Goal: Task Accomplishment & Management: Complete application form

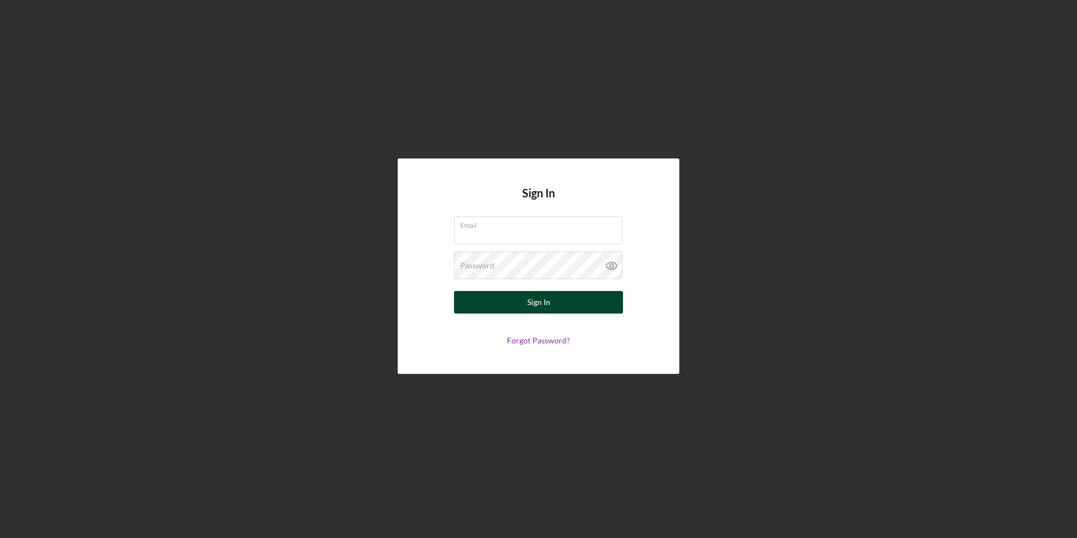
type input "[PERSON_NAME][EMAIL_ADDRESS][PERSON_NAME][DOMAIN_NAME]"
click at [517, 307] on button "Sign In" at bounding box center [538, 302] width 169 height 23
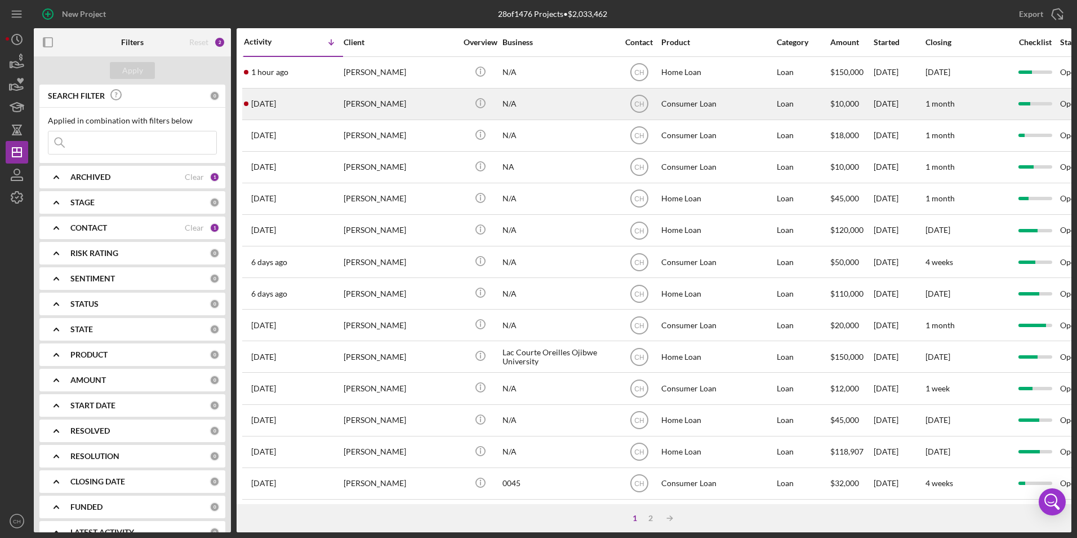
click at [374, 103] on div "[PERSON_NAME]" at bounding box center [400, 104] width 113 height 30
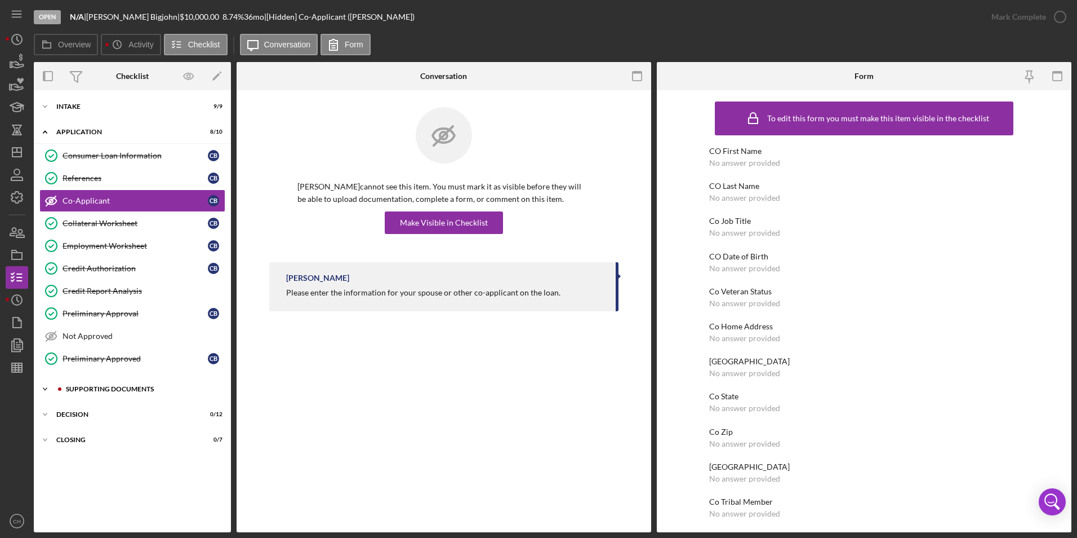
click at [119, 389] on div "Supporting Documents" at bounding box center [141, 388] width 151 height 7
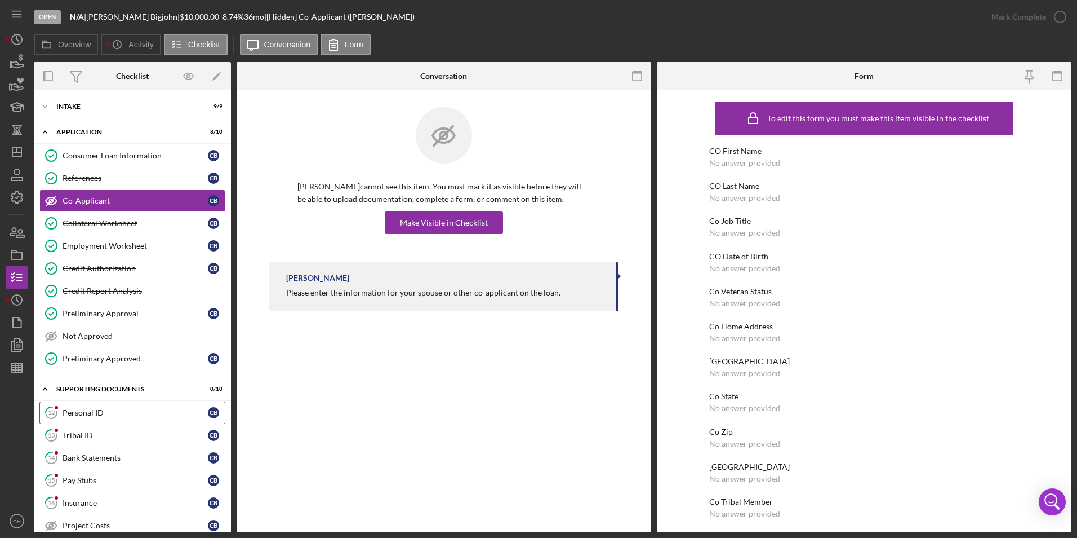
click at [112, 409] on div "Personal ID" at bounding box center [135, 412] width 145 height 9
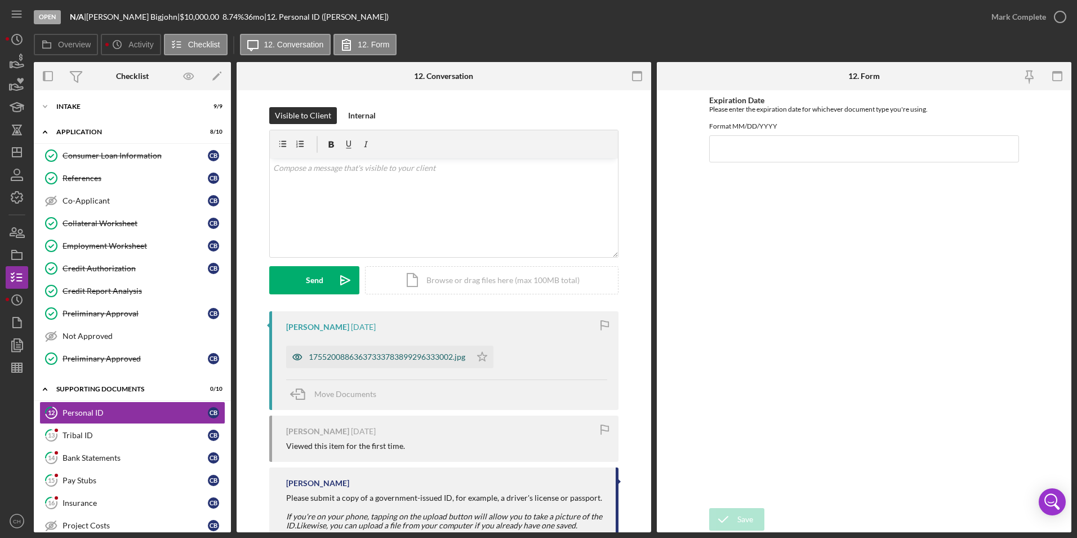
click at [366, 356] on div "17552008863637333783899296333002.jpg" at bounding box center [387, 356] width 157 height 9
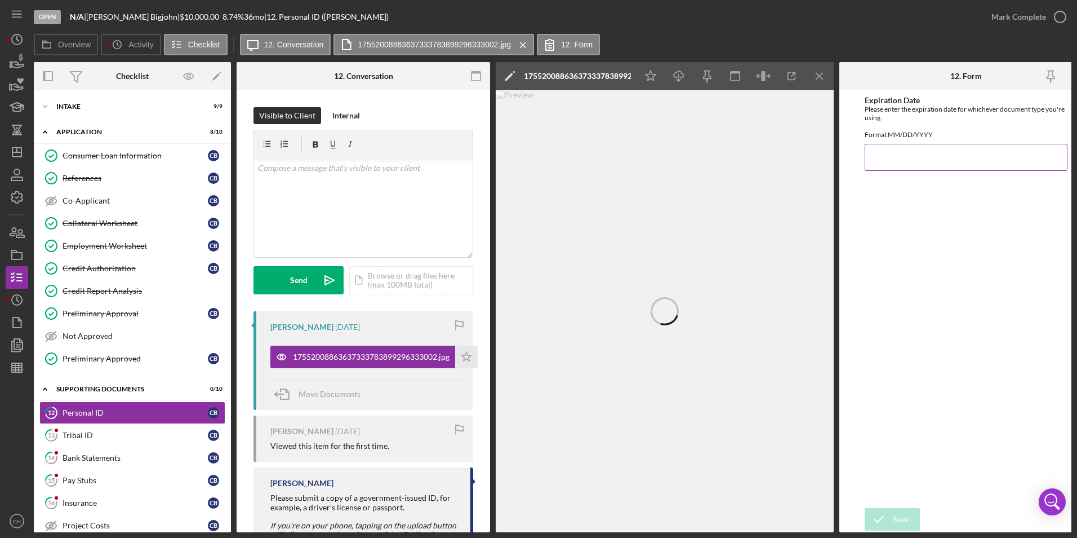
click at [886, 162] on input "Expiration Date" at bounding box center [966, 157] width 203 height 27
type input "[DATE]"
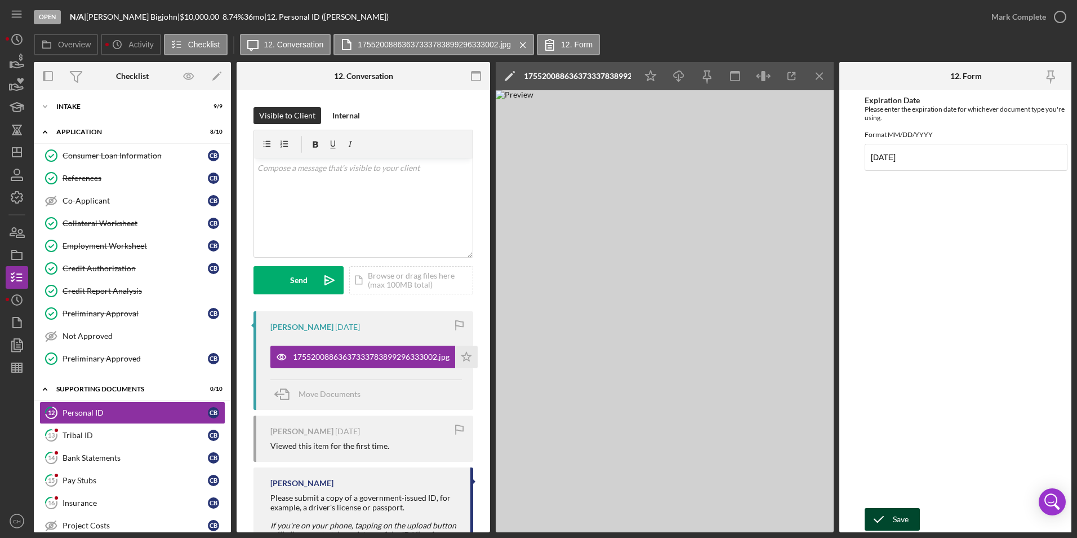
click at [889, 512] on icon "submit" at bounding box center [879, 519] width 28 height 28
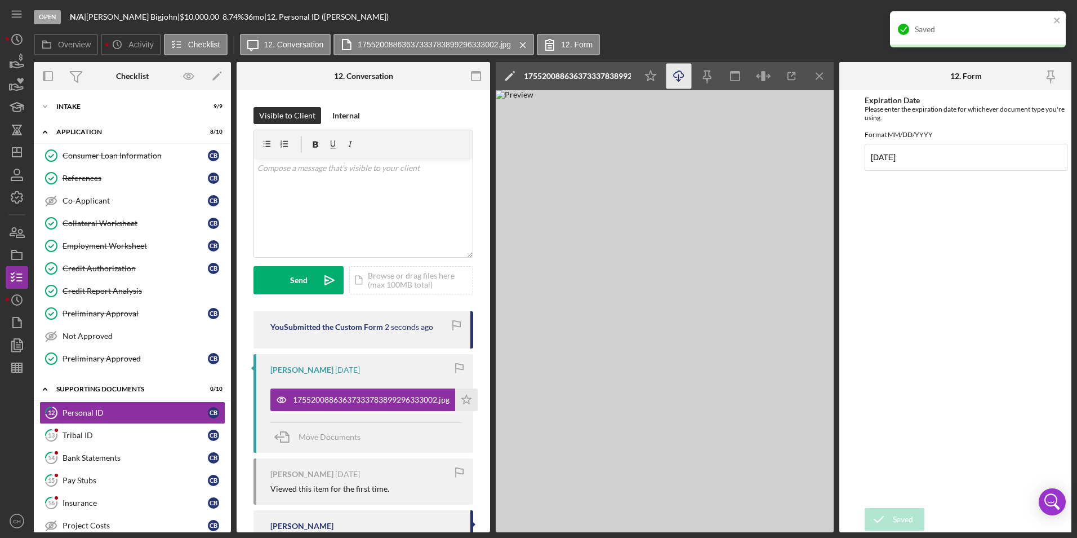
click at [679, 80] on line "button" at bounding box center [679, 77] width 0 height 6
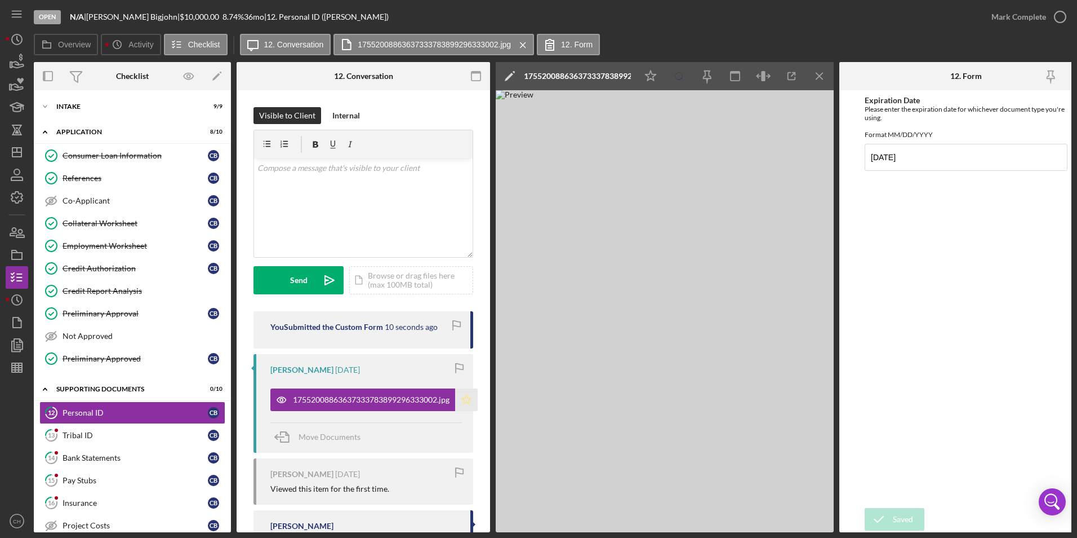
click at [467, 398] on polygon "button" at bounding box center [467, 398] width 10 height 9
click at [120, 436] on div "Tribal ID" at bounding box center [135, 435] width 145 height 9
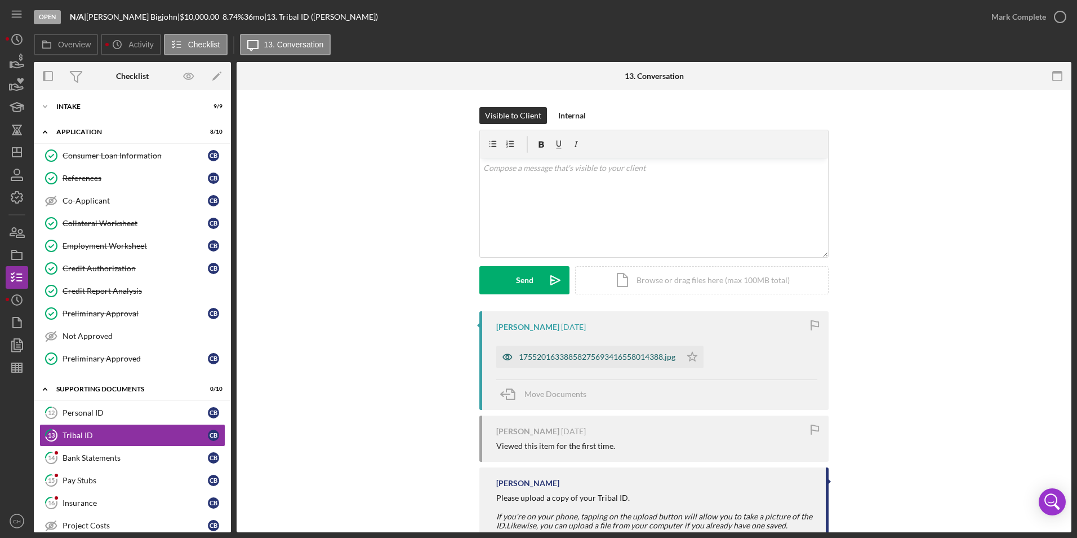
click at [544, 358] on div "17552016338858275693416558014388.jpg" at bounding box center [597, 356] width 157 height 9
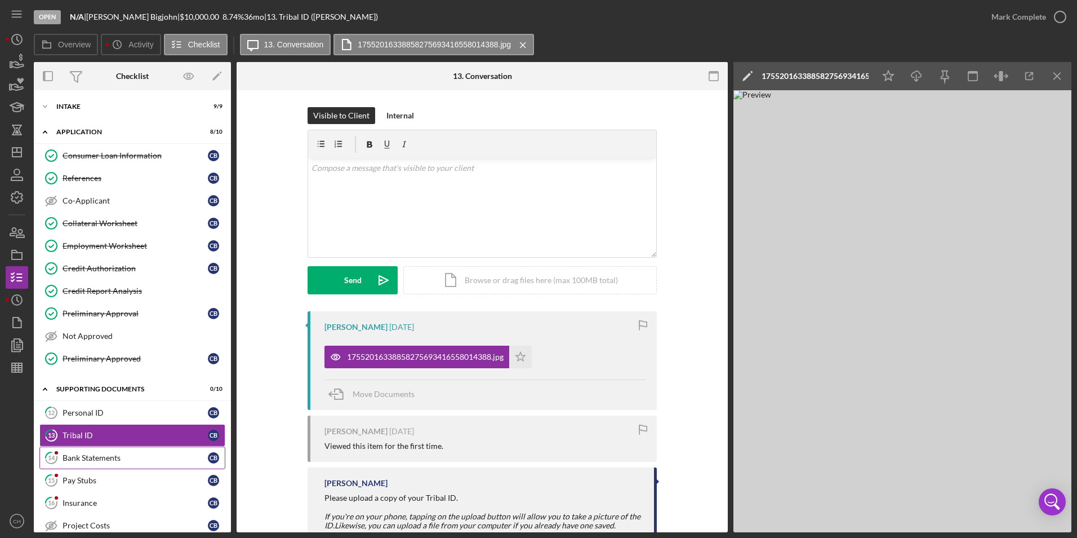
click at [70, 465] on link "14 Bank Statements C B" at bounding box center [132, 457] width 186 height 23
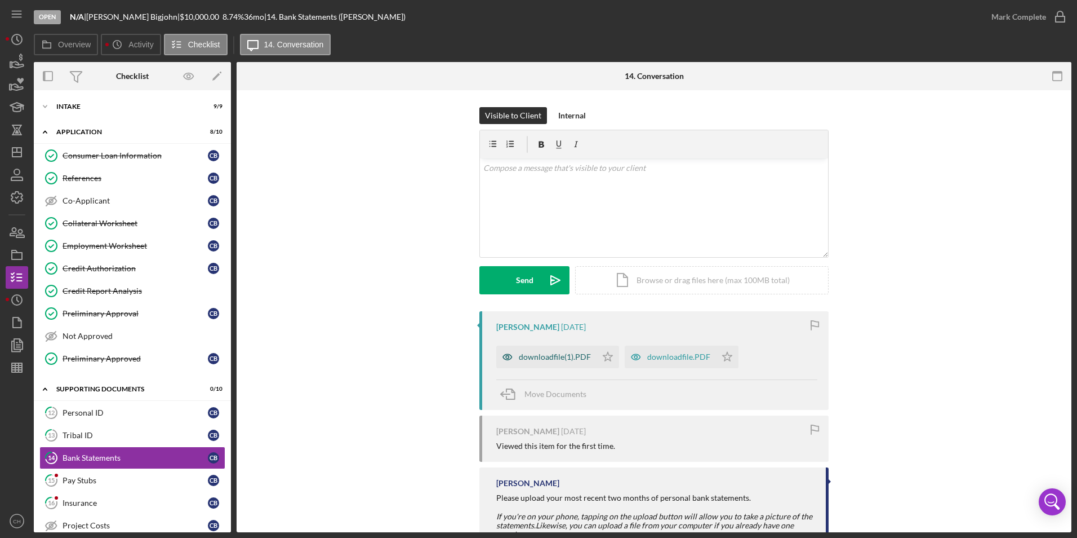
click at [538, 361] on div "downloadfile(1).PDF" at bounding box center [555, 356] width 72 height 9
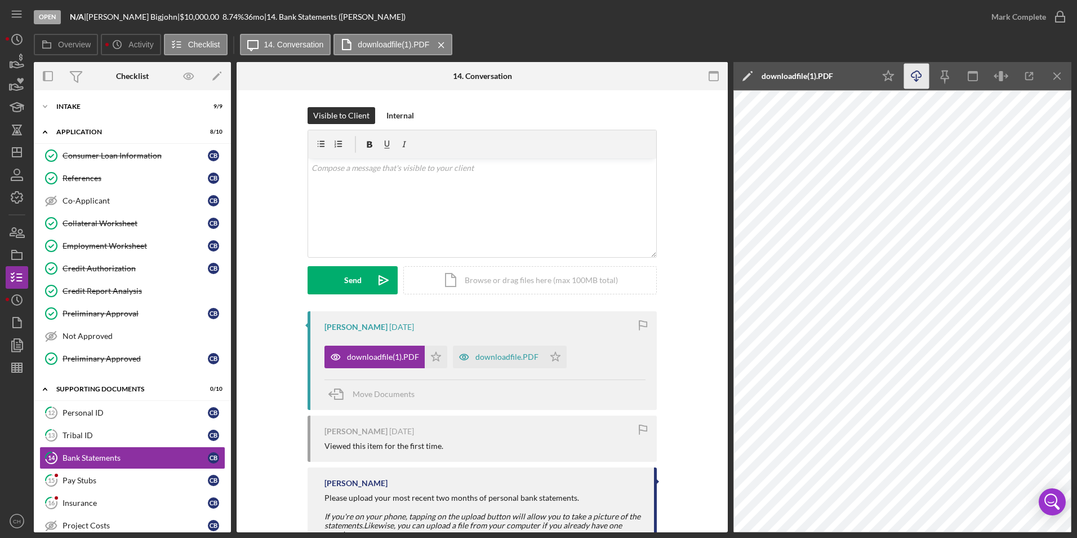
click at [917, 77] on line "button" at bounding box center [917, 77] width 0 height 6
click at [897, 70] on icon "Icon/Star" at bounding box center [888, 76] width 25 height 25
click at [503, 359] on div "downloadfile.PDF" at bounding box center [507, 356] width 63 height 9
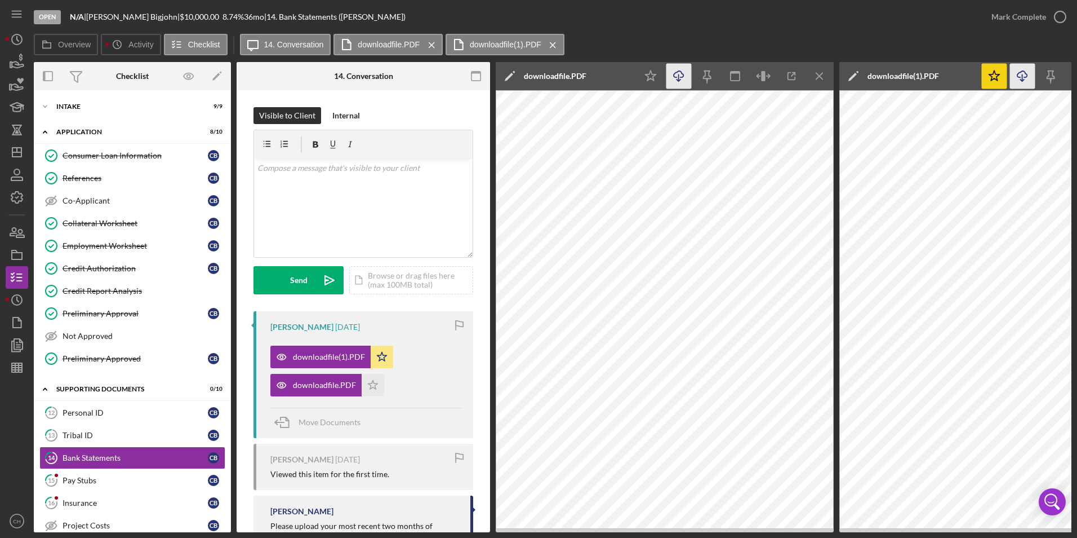
click at [685, 79] on icon "Icon/Download" at bounding box center [679, 76] width 25 height 25
click at [373, 389] on icon "Icon/Star" at bounding box center [373, 385] width 23 height 23
click at [95, 434] on div "Tribal ID" at bounding box center [135, 435] width 145 height 9
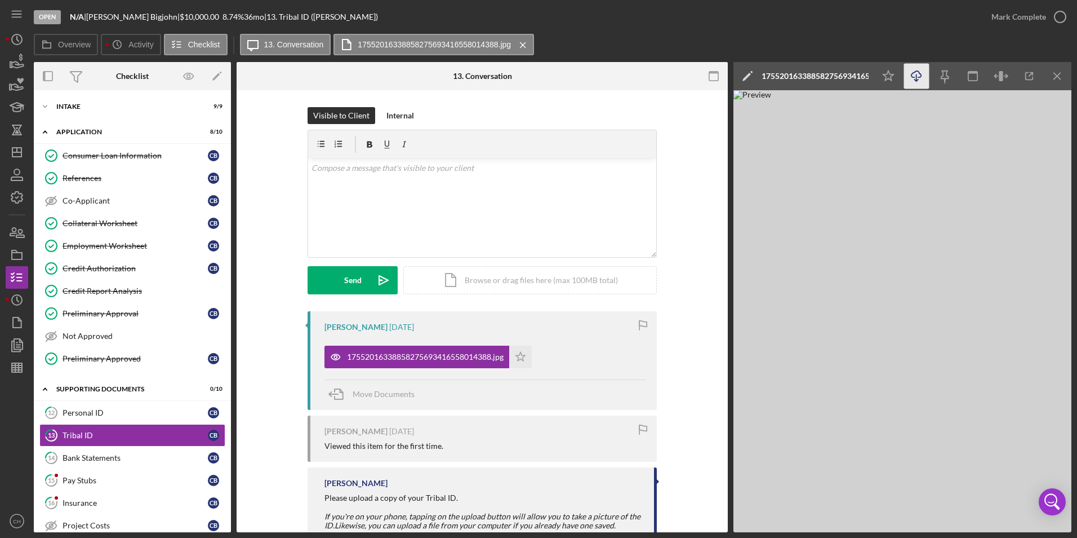
click at [912, 70] on icon "Icon/Download" at bounding box center [916, 76] width 25 height 25
click at [518, 358] on icon "Icon/Star" at bounding box center [520, 356] width 23 height 23
click at [79, 412] on div "Personal ID" at bounding box center [135, 412] width 145 height 9
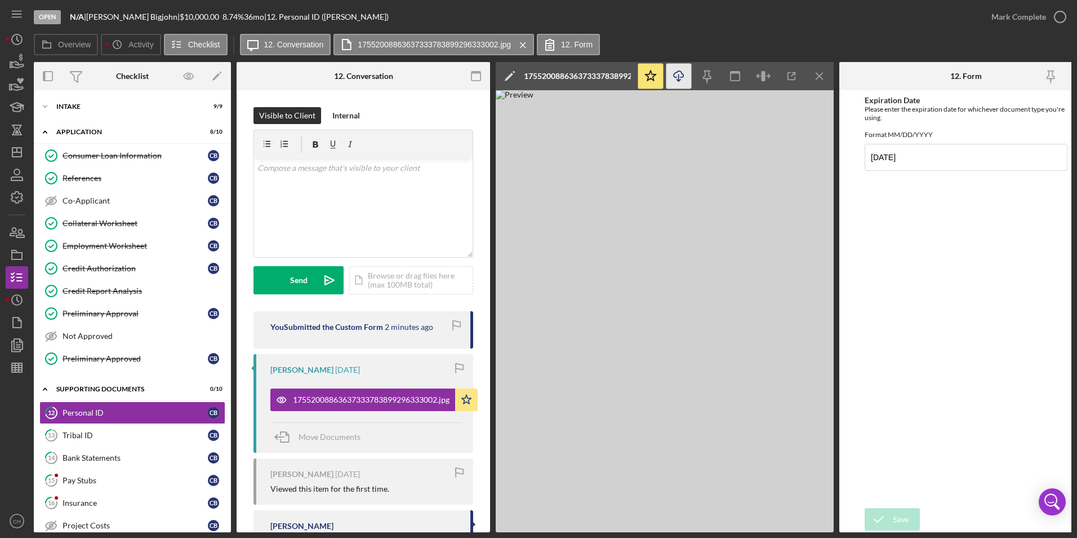
click at [671, 71] on icon "Icon/Download" at bounding box center [679, 76] width 25 height 25
click at [94, 436] on div "Tribal ID" at bounding box center [135, 435] width 145 height 9
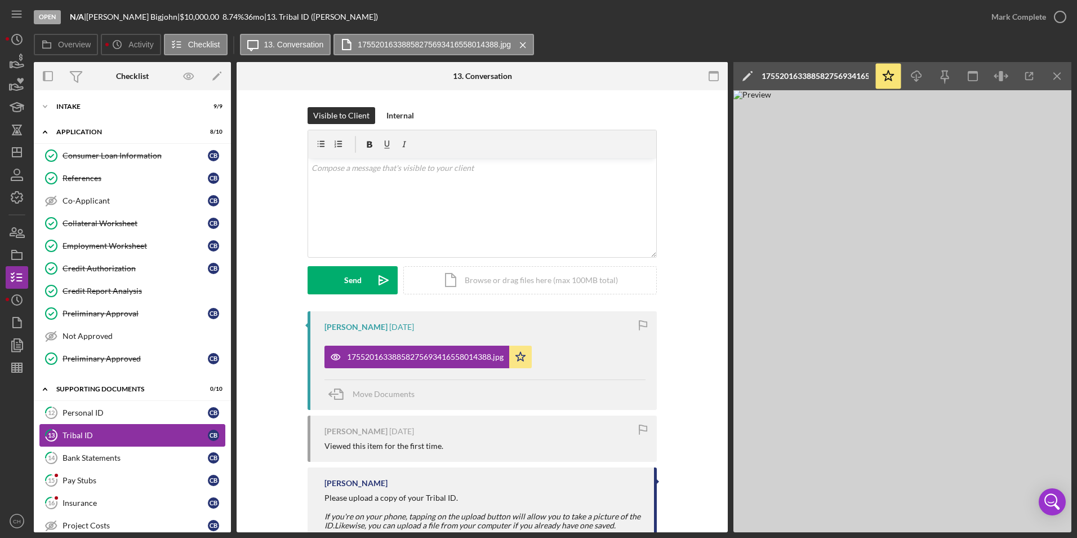
click at [116, 424] on link "13 Tribal ID C B" at bounding box center [132, 435] width 186 height 23
click at [121, 414] on div "Personal ID" at bounding box center [135, 412] width 145 height 9
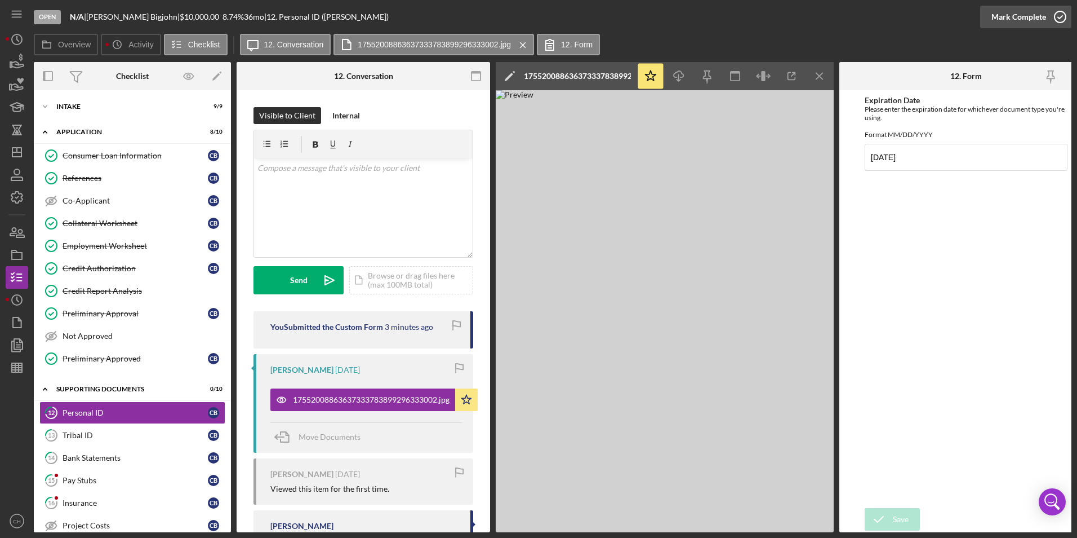
click at [1024, 17] on div "Mark Complete" at bounding box center [1019, 17] width 55 height 23
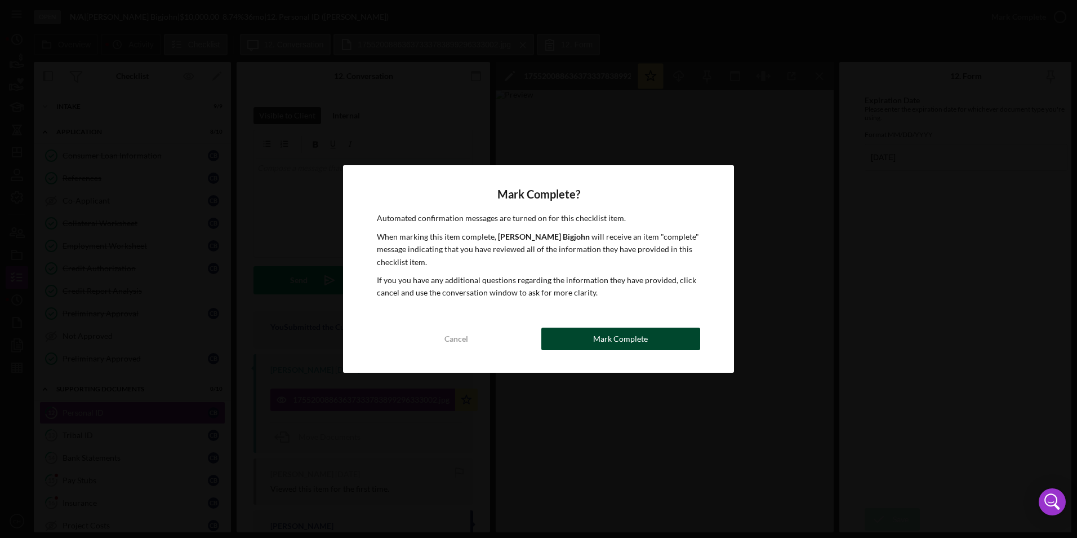
click at [584, 334] on button "Mark Complete" at bounding box center [621, 338] width 159 height 23
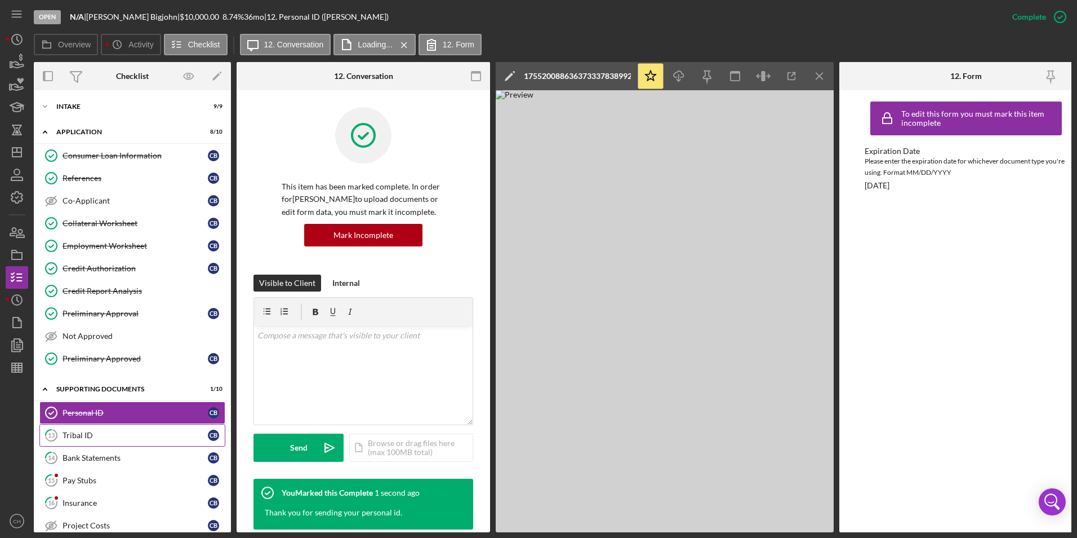
click at [109, 428] on link "13 Tribal ID C B" at bounding box center [132, 435] width 186 height 23
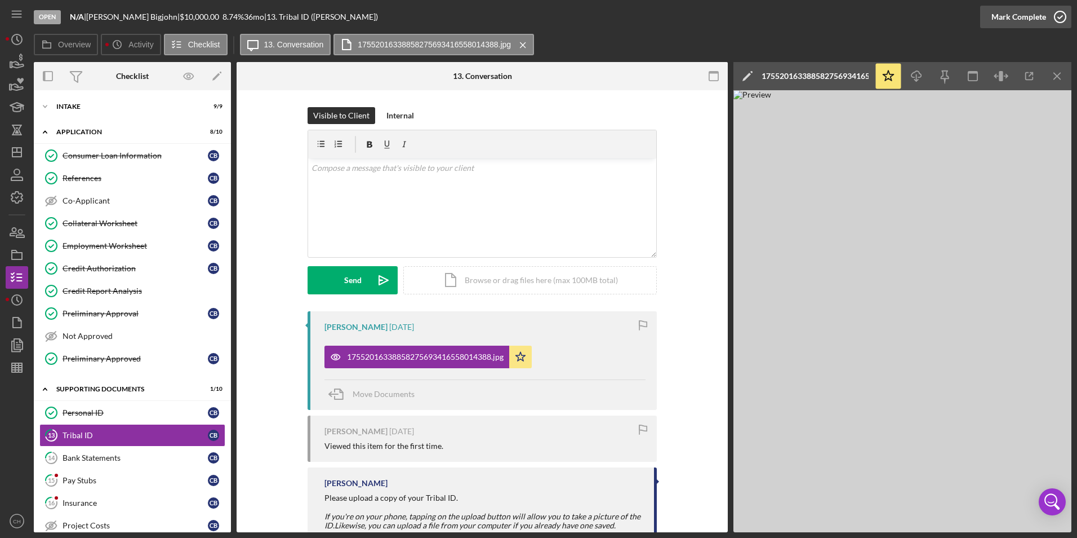
click at [1009, 23] on div "Mark Complete" at bounding box center [1019, 17] width 55 height 23
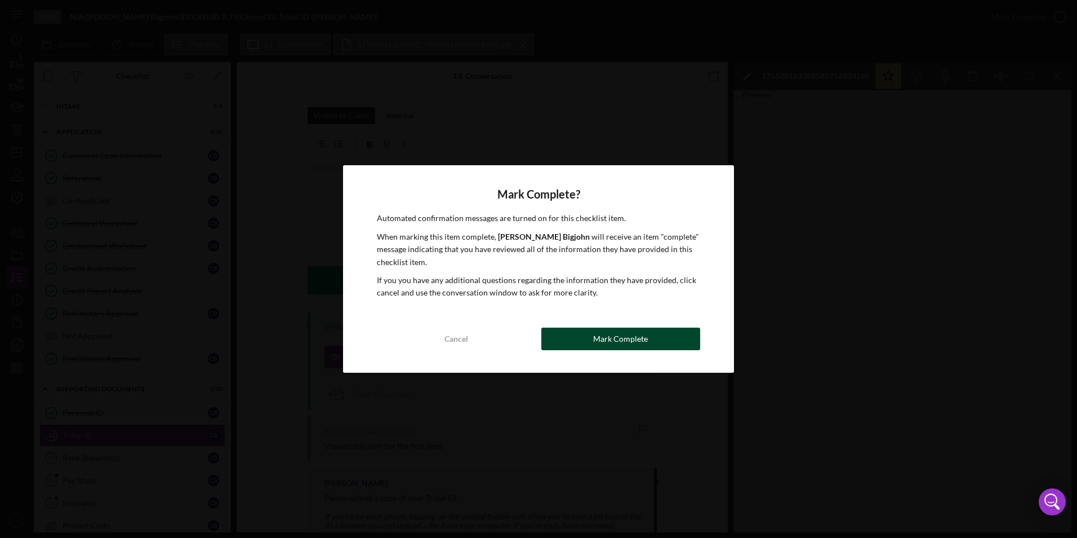
click at [588, 335] on button "Mark Complete" at bounding box center [621, 338] width 159 height 23
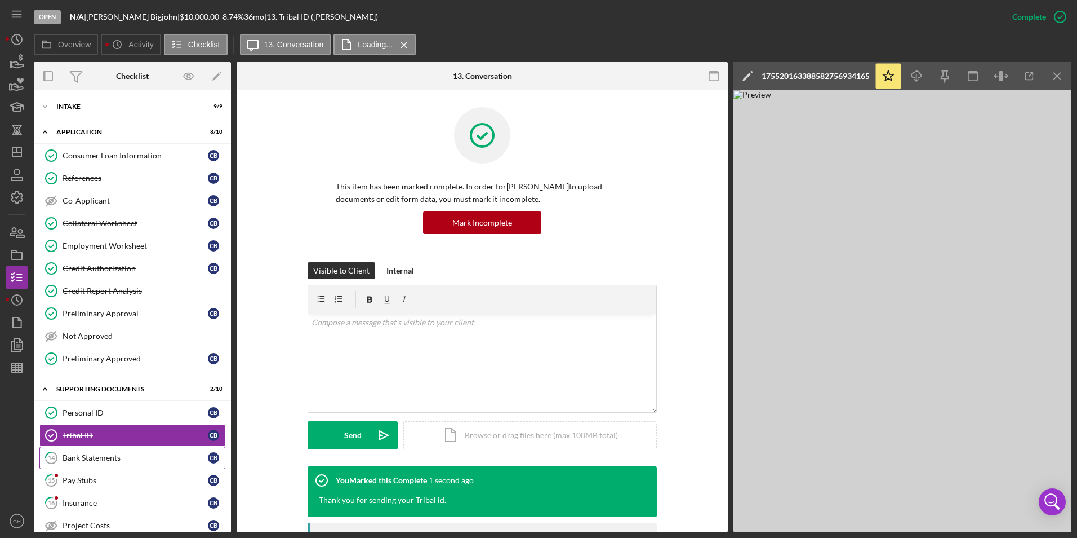
click at [75, 456] on div "Bank Statements" at bounding box center [135, 457] width 145 height 9
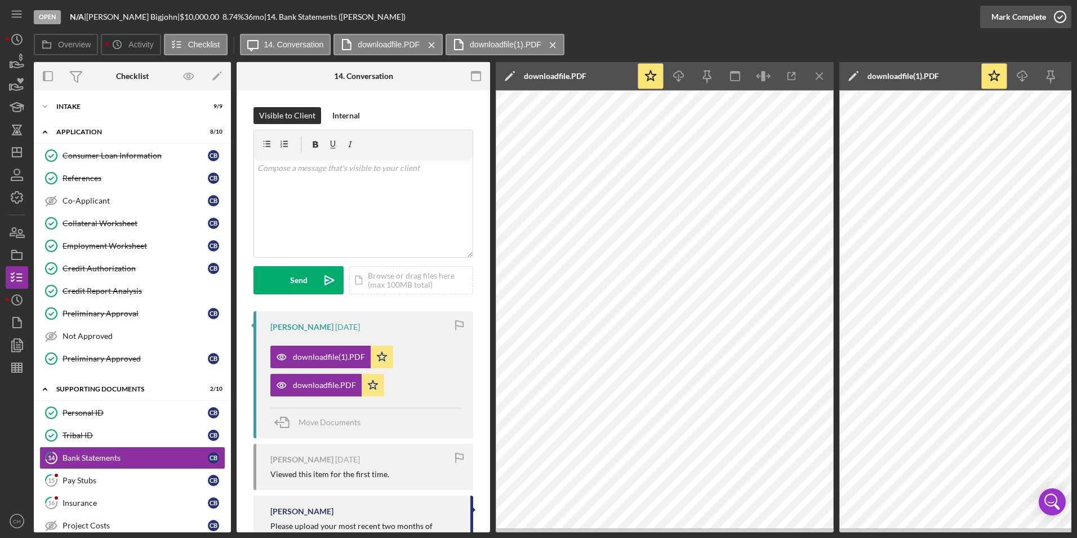
click at [1009, 11] on div "Mark Complete" at bounding box center [1019, 17] width 55 height 23
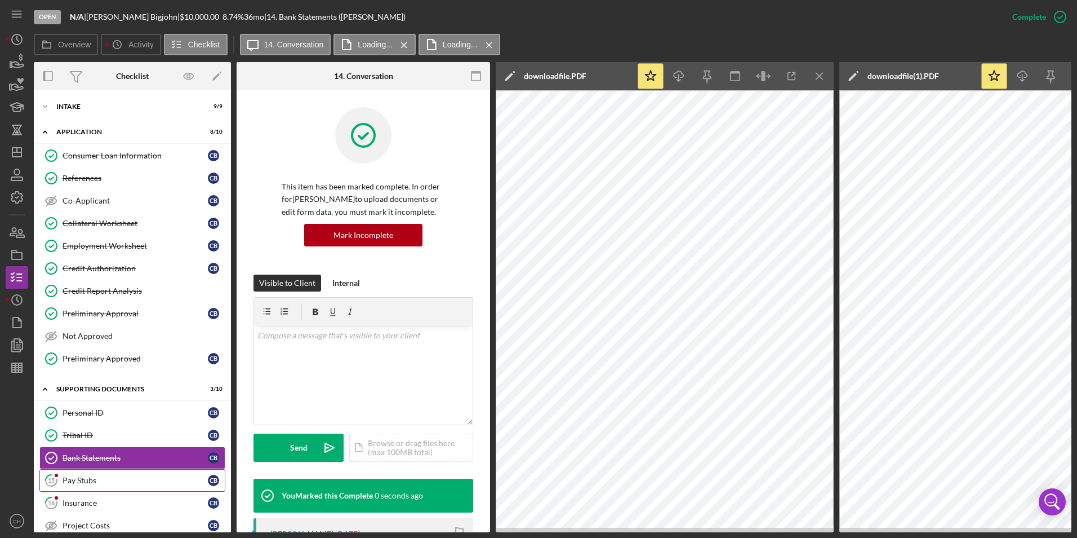
click at [110, 483] on div "Pay Stubs" at bounding box center [135, 480] width 145 height 9
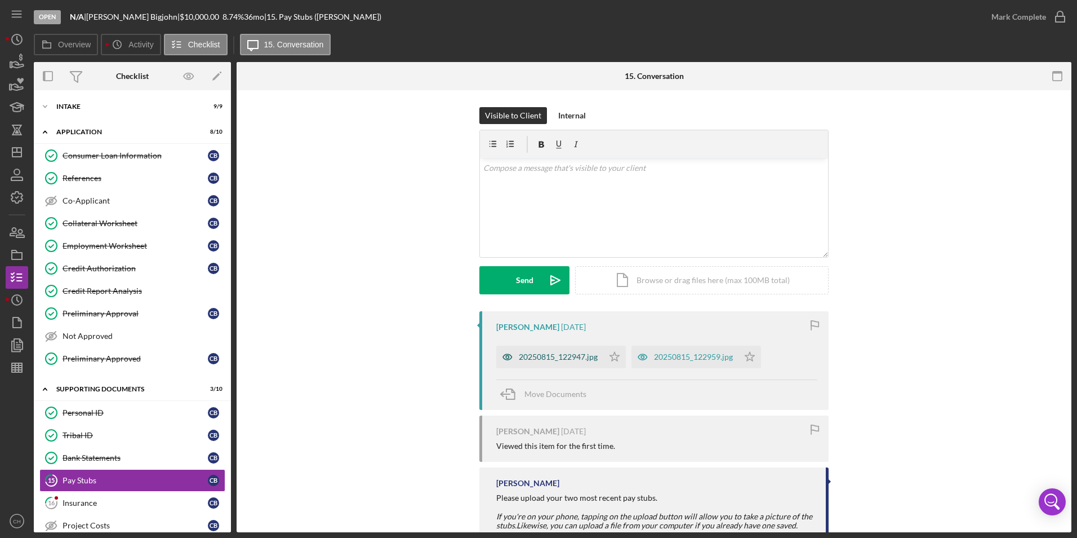
click at [570, 352] on div "20250815_122947.jpg" at bounding box center [549, 356] width 107 height 23
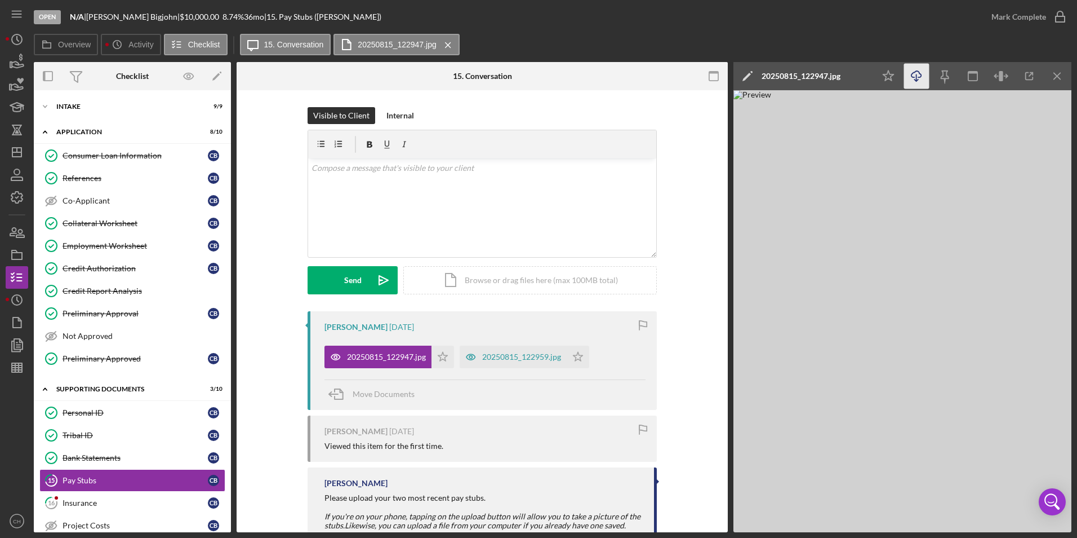
click at [916, 73] on icon "Icon/Download" at bounding box center [916, 76] width 25 height 25
click at [442, 352] on icon "Icon/Star" at bounding box center [443, 356] width 23 height 23
click at [508, 358] on div "20250815_122959.jpg" at bounding box center [521, 356] width 79 height 9
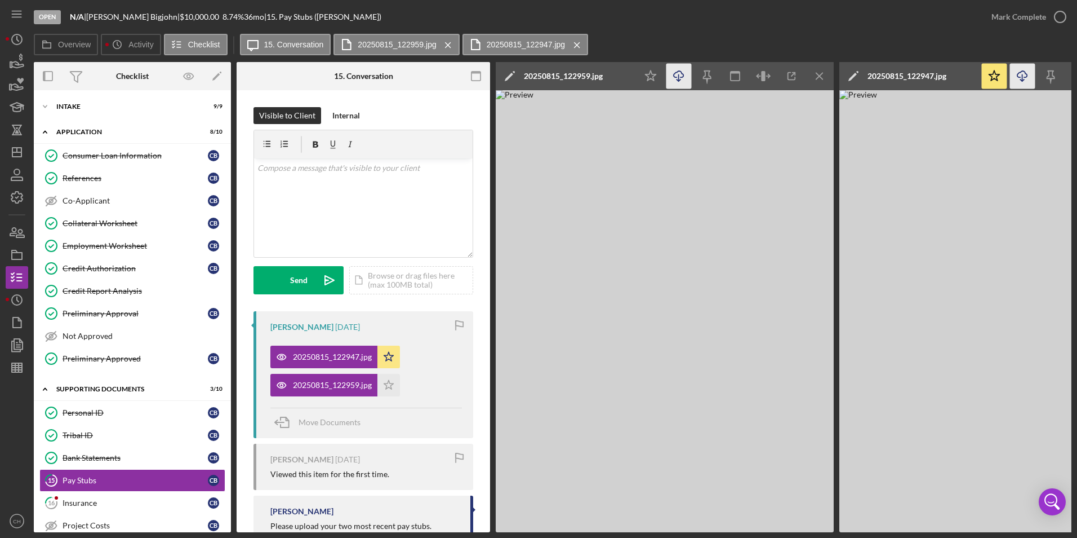
click at [681, 77] on icon "button" at bounding box center [679, 74] width 10 height 6
click at [387, 389] on icon "Icon/Star" at bounding box center [389, 385] width 23 height 23
click at [1009, 19] on div "Mark Complete" at bounding box center [1019, 17] width 55 height 23
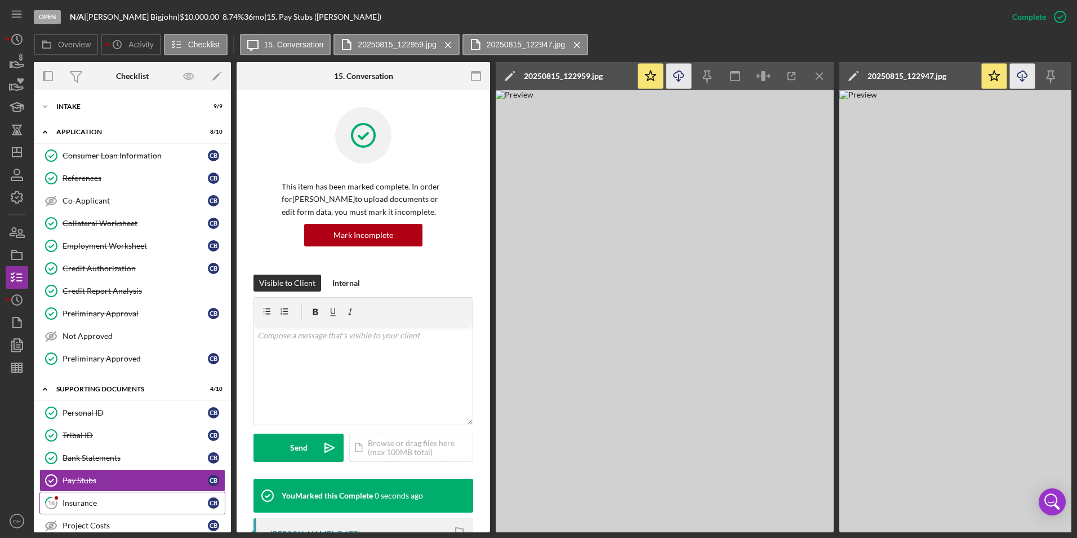
click at [74, 503] on div "Insurance" at bounding box center [135, 502] width 145 height 9
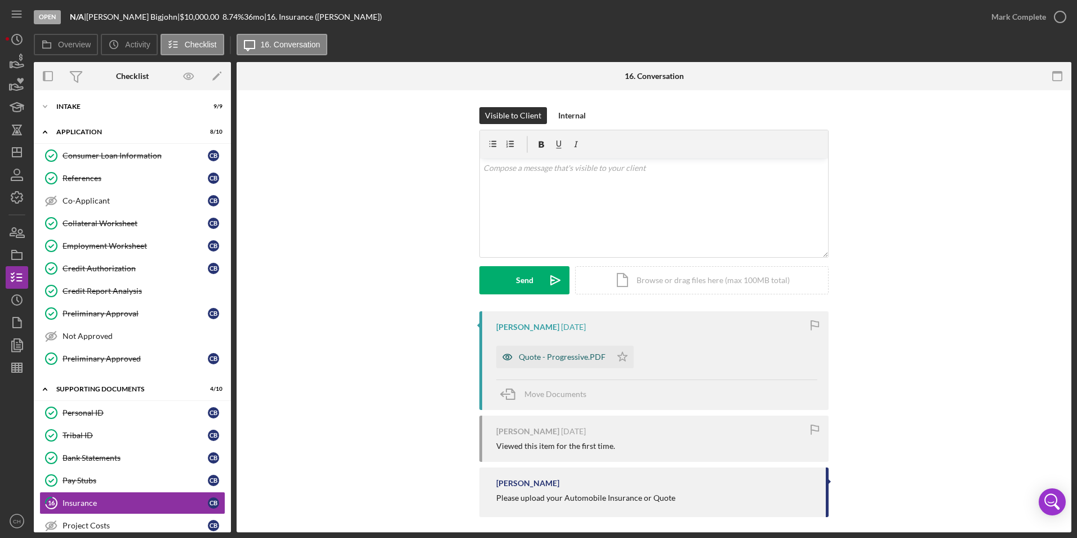
click at [538, 364] on div "Quote - Progressive.PDF" at bounding box center [553, 356] width 115 height 23
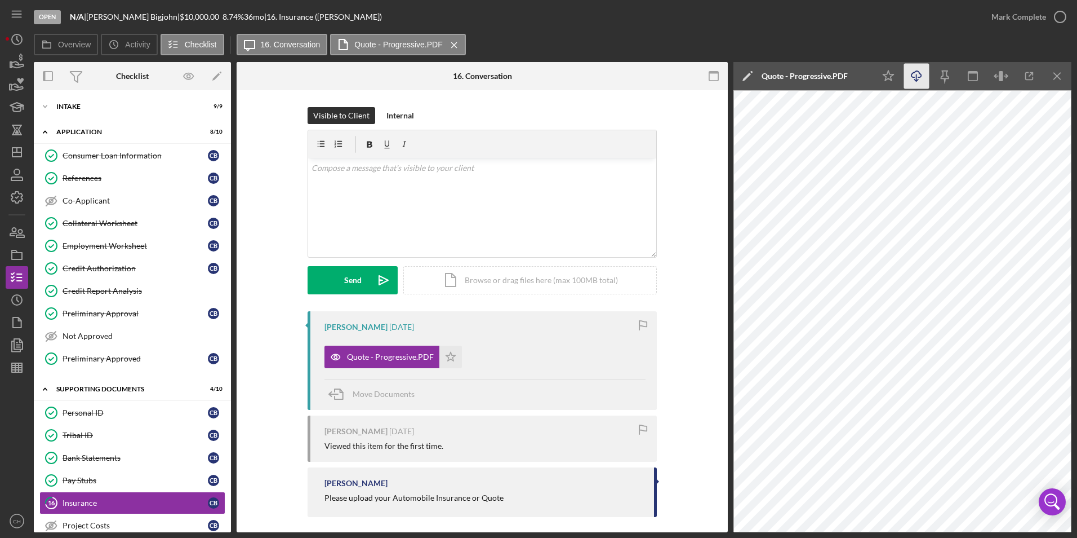
click at [916, 74] on icon "Icon/Download" at bounding box center [916, 76] width 25 height 25
click at [452, 354] on icon "Icon/Star" at bounding box center [451, 356] width 23 height 23
click at [1031, 21] on div "Mark Complete" at bounding box center [1019, 17] width 55 height 23
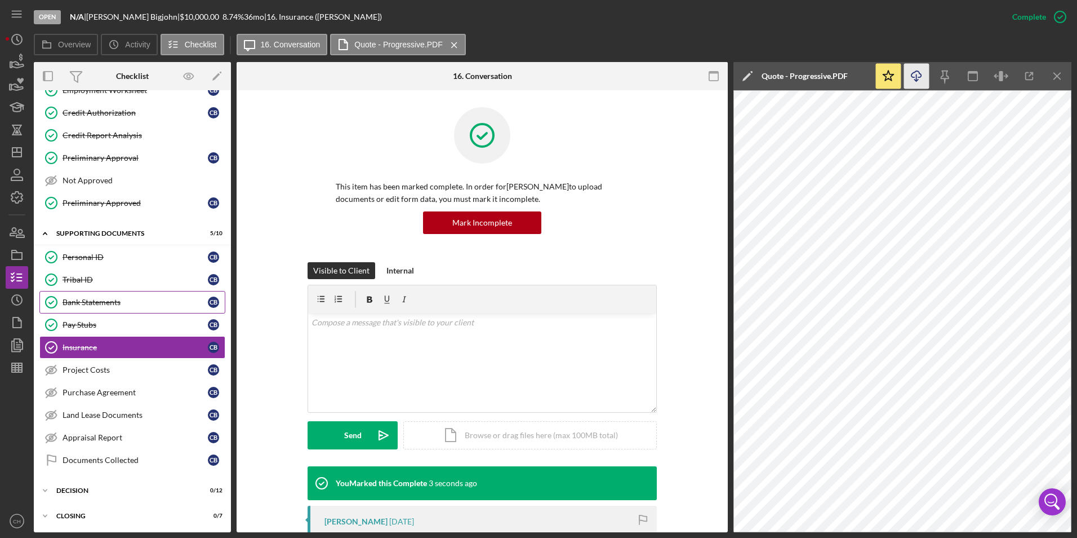
scroll to position [157, 0]
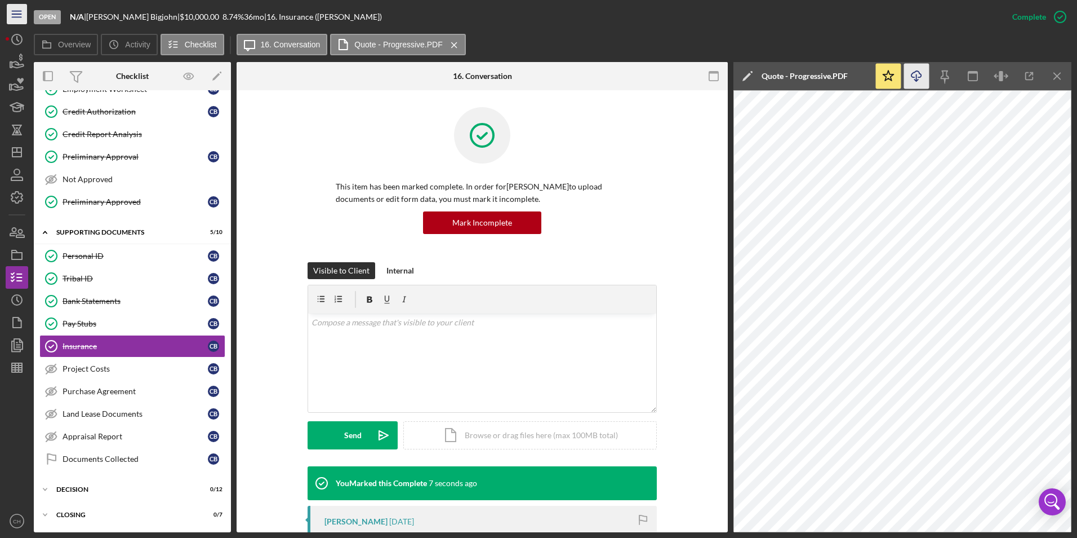
click at [11, 15] on icon "Icon/Menu" at bounding box center [17, 14] width 25 height 25
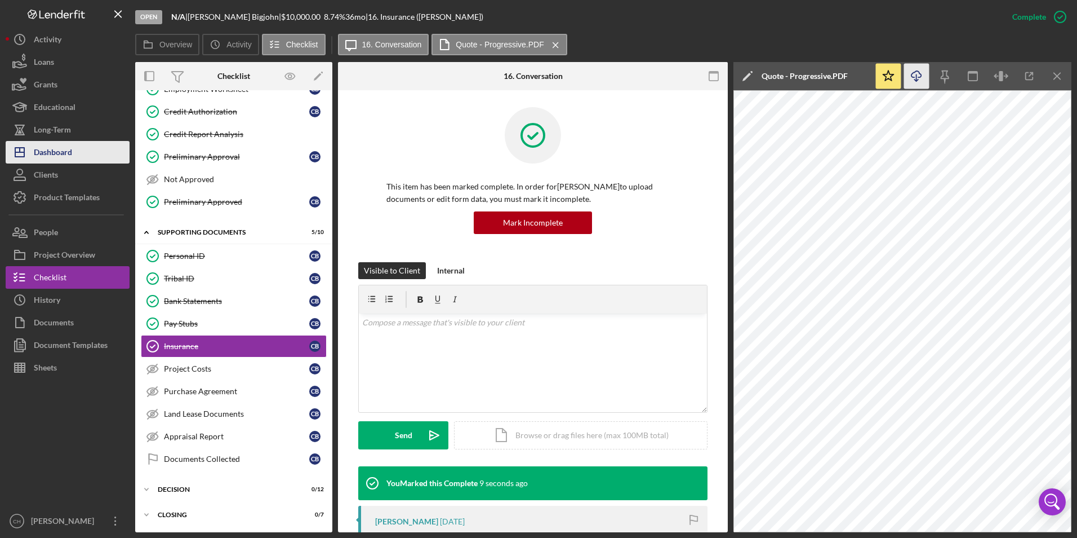
click at [60, 155] on div "Dashboard" at bounding box center [53, 153] width 38 height 25
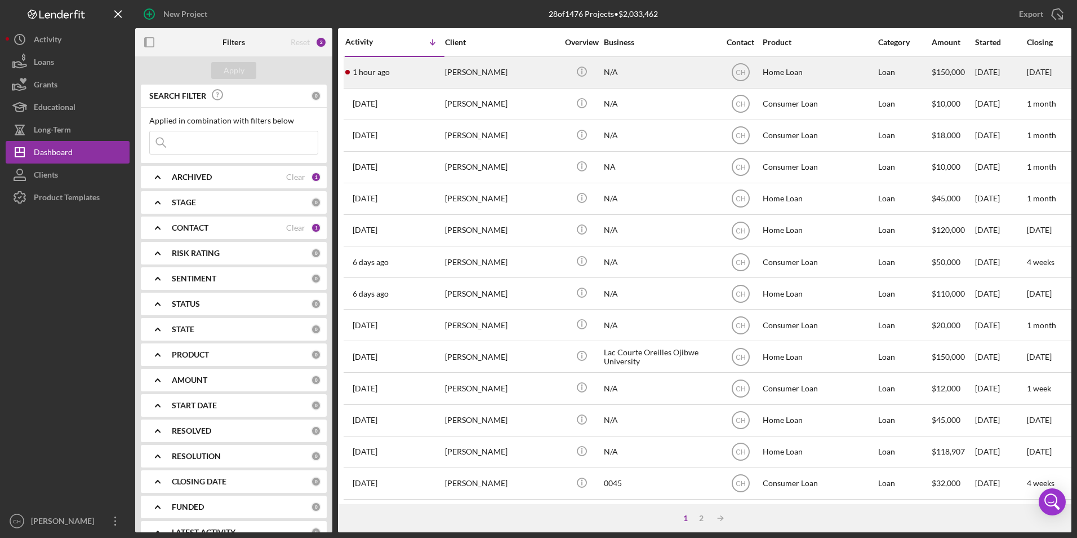
click at [486, 77] on div "[PERSON_NAME]" at bounding box center [501, 72] width 113 height 30
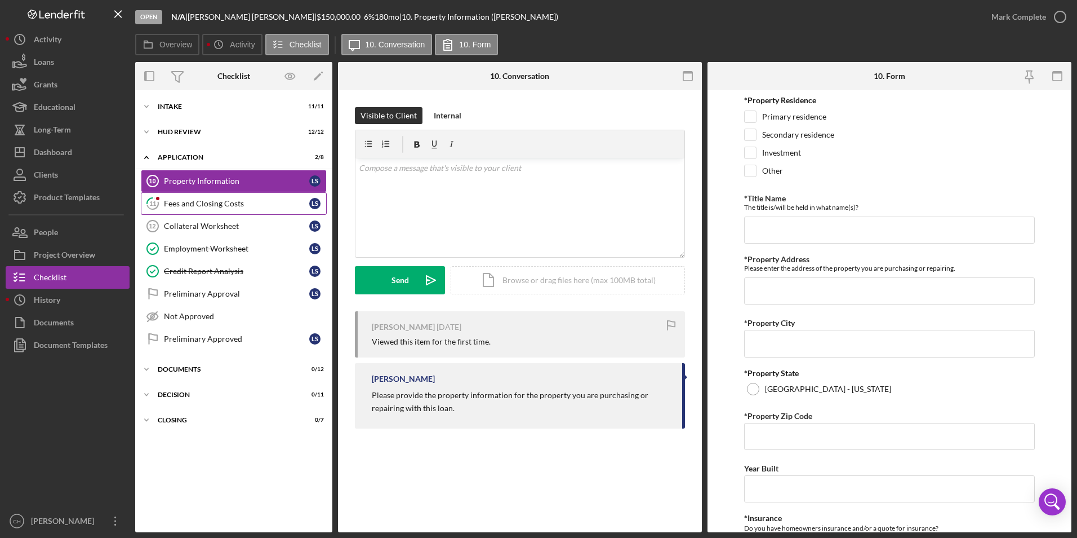
click at [220, 201] on div "Fees and Closing Costs" at bounding box center [236, 203] width 145 height 9
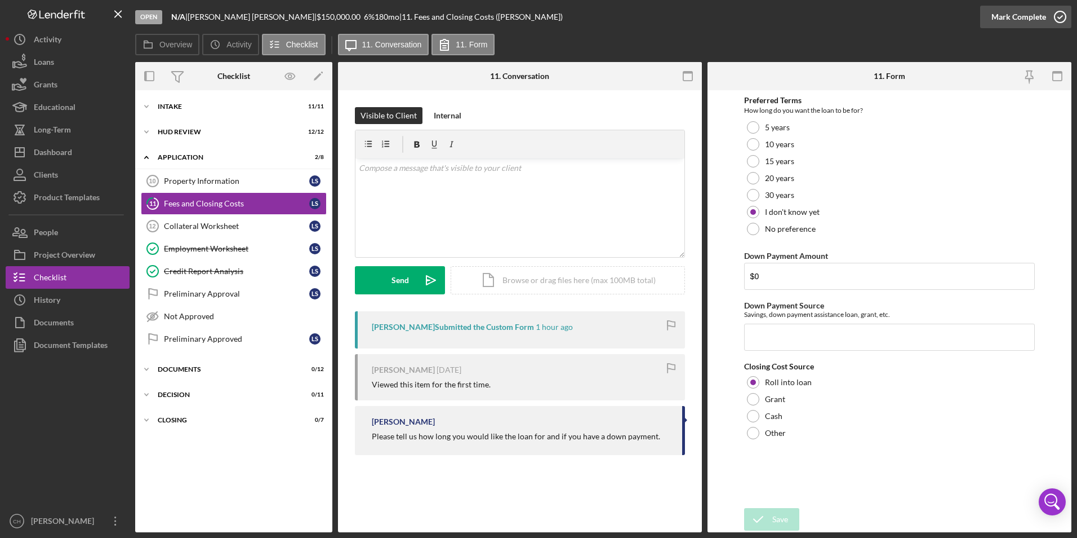
click at [995, 16] on div "Mark Complete" at bounding box center [1019, 17] width 55 height 23
